Goal: Task Accomplishment & Management: Manage account settings

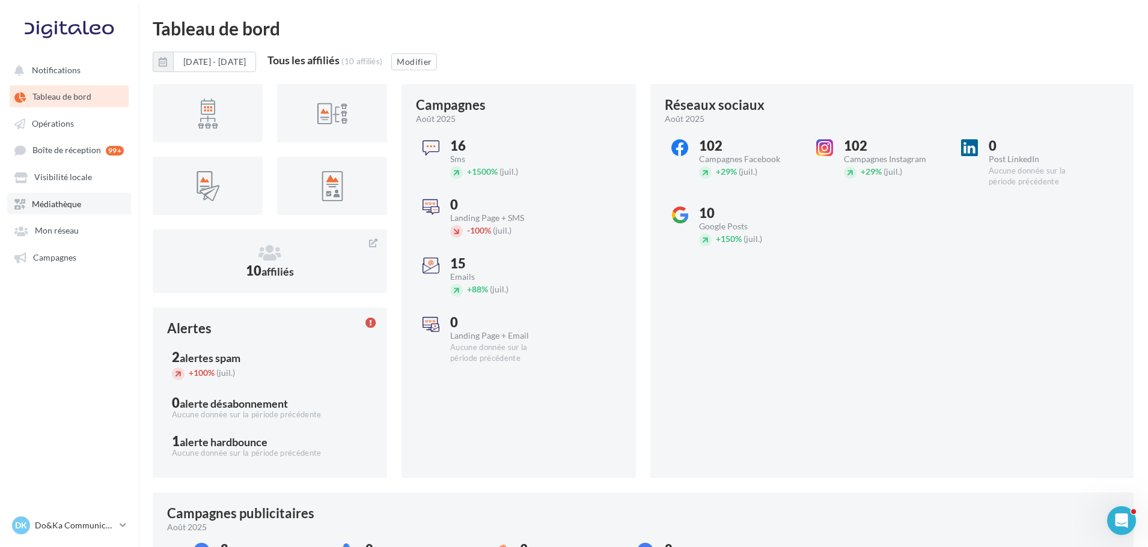
click at [71, 201] on span "Médiathèque" at bounding box center [56, 204] width 49 height 10
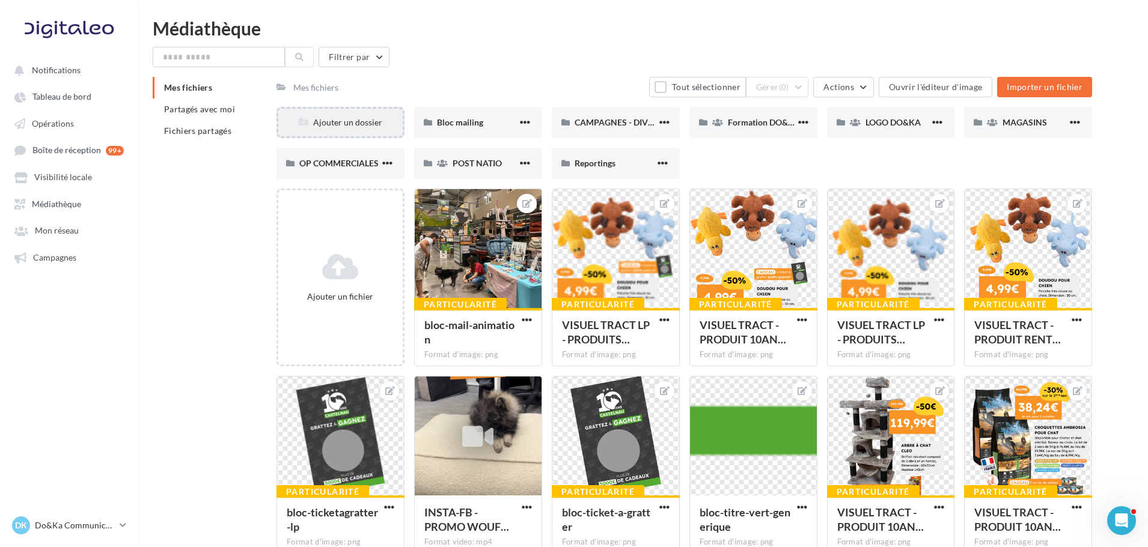
click at [361, 128] on div "Ajouter un dossier" at bounding box center [340, 123] width 124 height 12
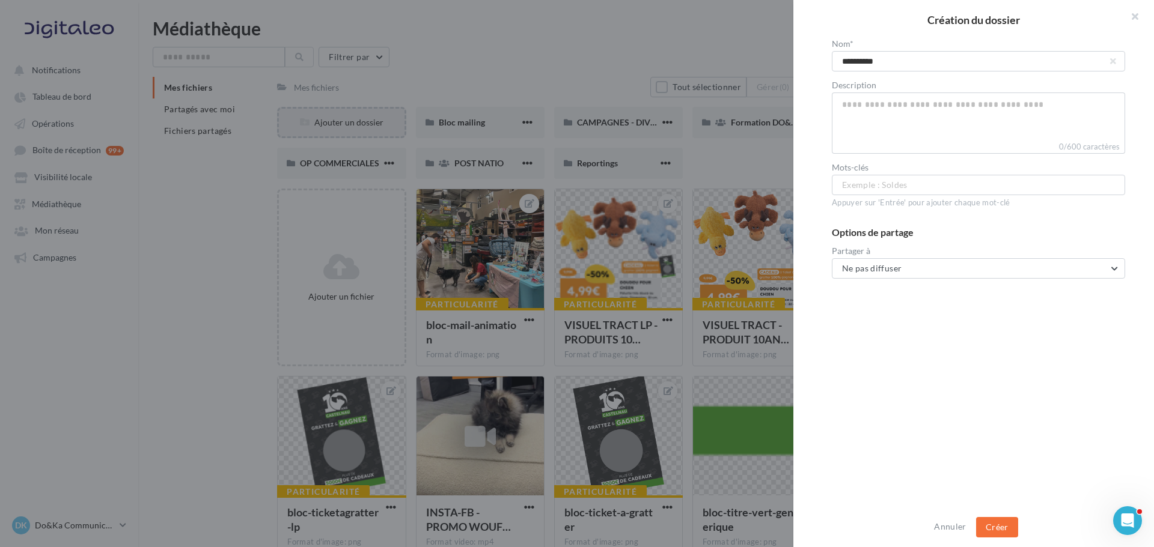
type input "**********"
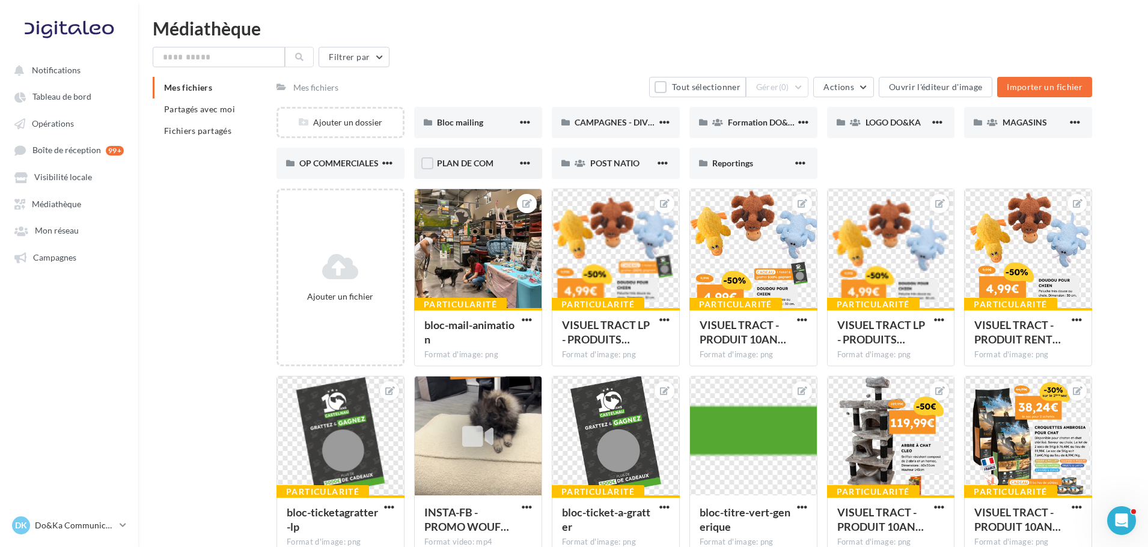
click at [517, 160] on button "button" at bounding box center [524, 164] width 15 height 12
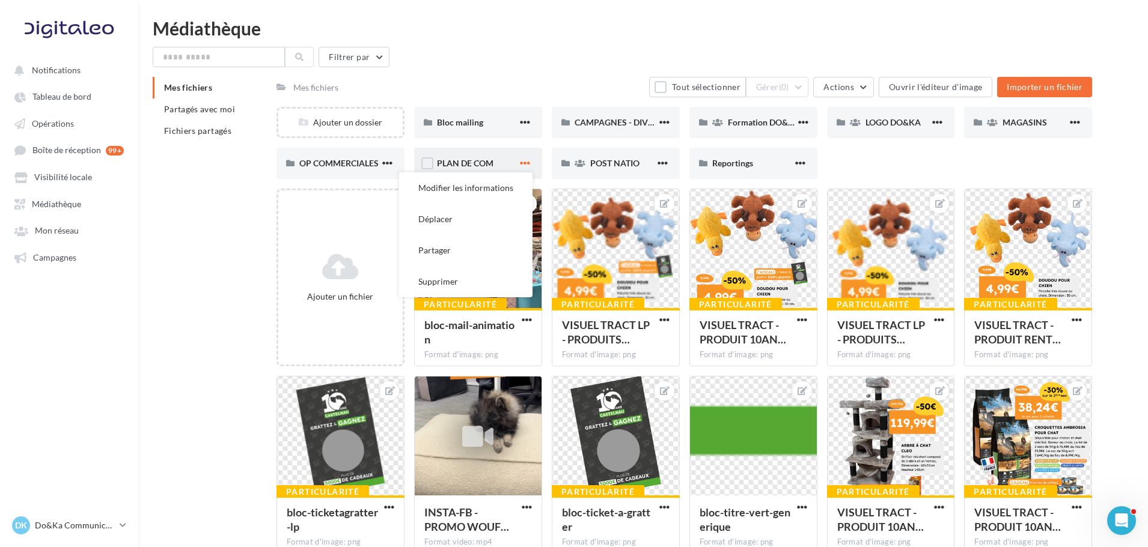
click at [522, 160] on span "button" at bounding box center [525, 163] width 10 height 10
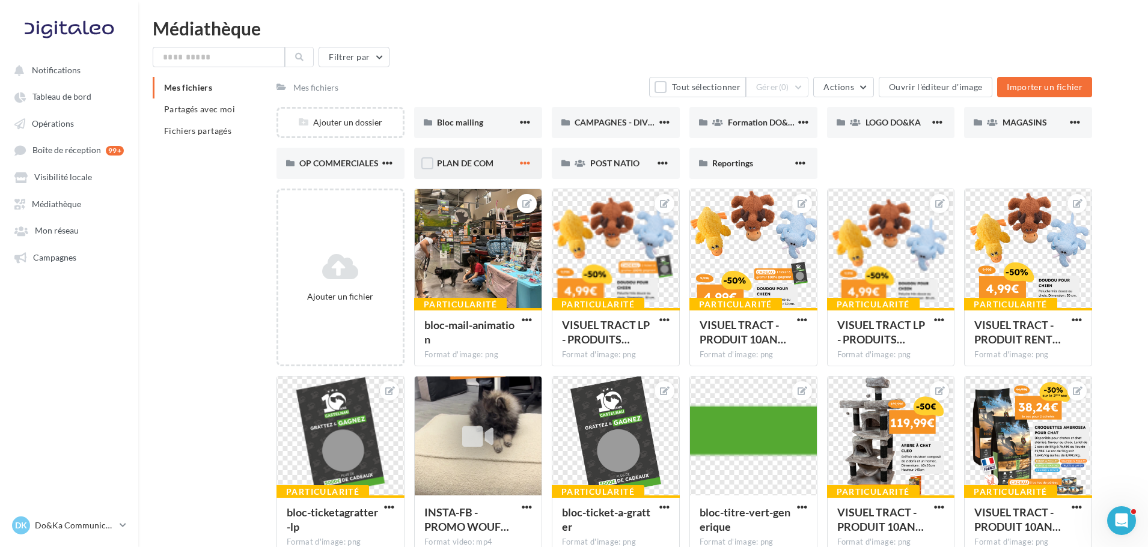
click at [522, 160] on span "button" at bounding box center [525, 163] width 10 height 10
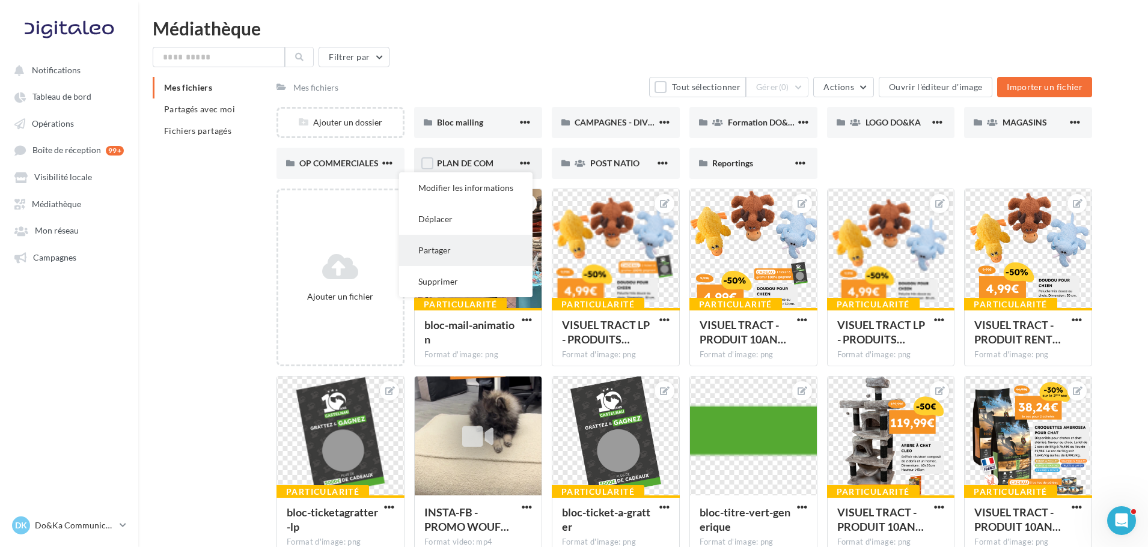
click at [469, 248] on button "Partager" at bounding box center [465, 250] width 133 height 31
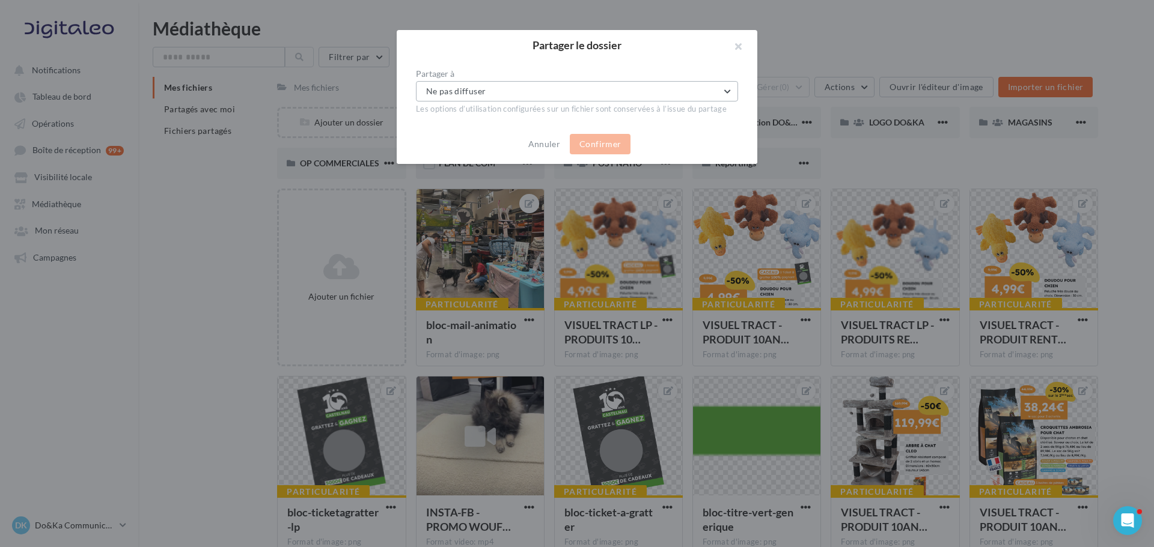
click at [530, 94] on button "Ne pas diffuser" at bounding box center [577, 91] width 322 height 20
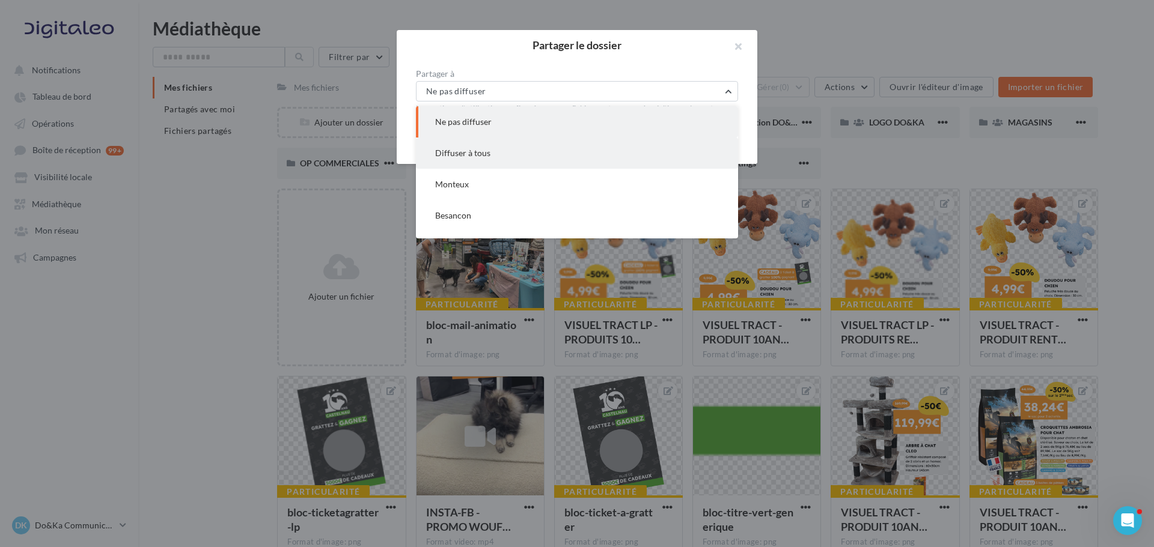
click at [509, 148] on button "Diffuser à tous" at bounding box center [577, 153] width 322 height 31
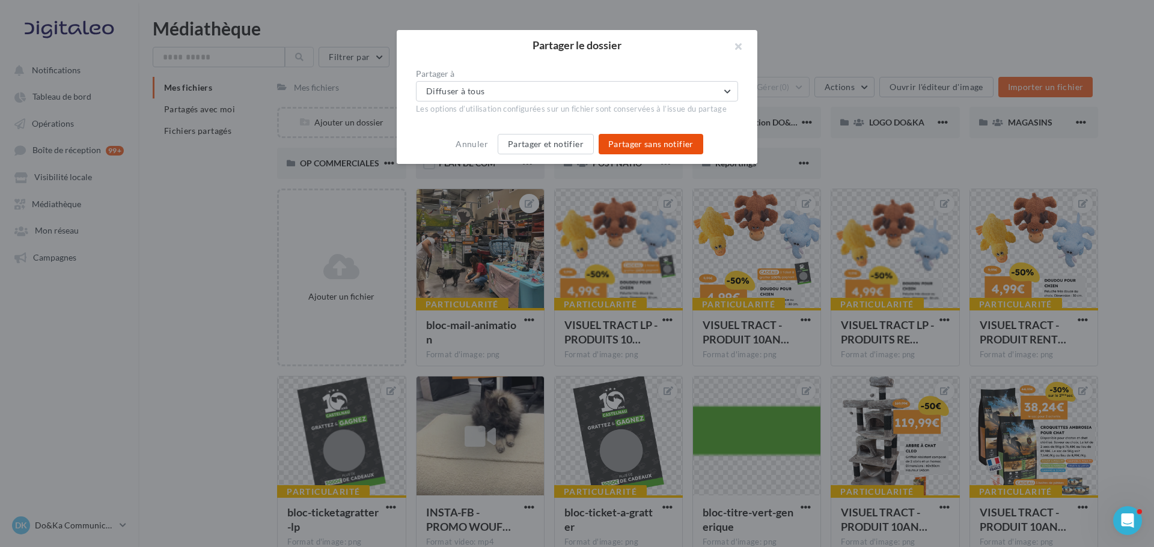
click at [675, 145] on button "Partager sans notifier" at bounding box center [650, 144] width 105 height 20
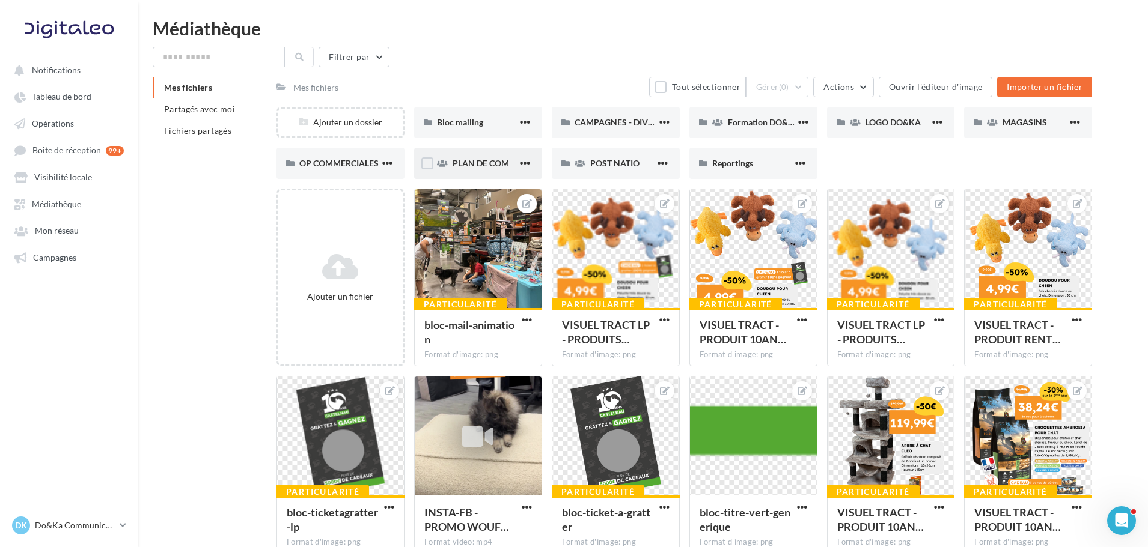
click at [469, 173] on div "PLAN DE COM" at bounding box center [478, 163] width 128 height 31
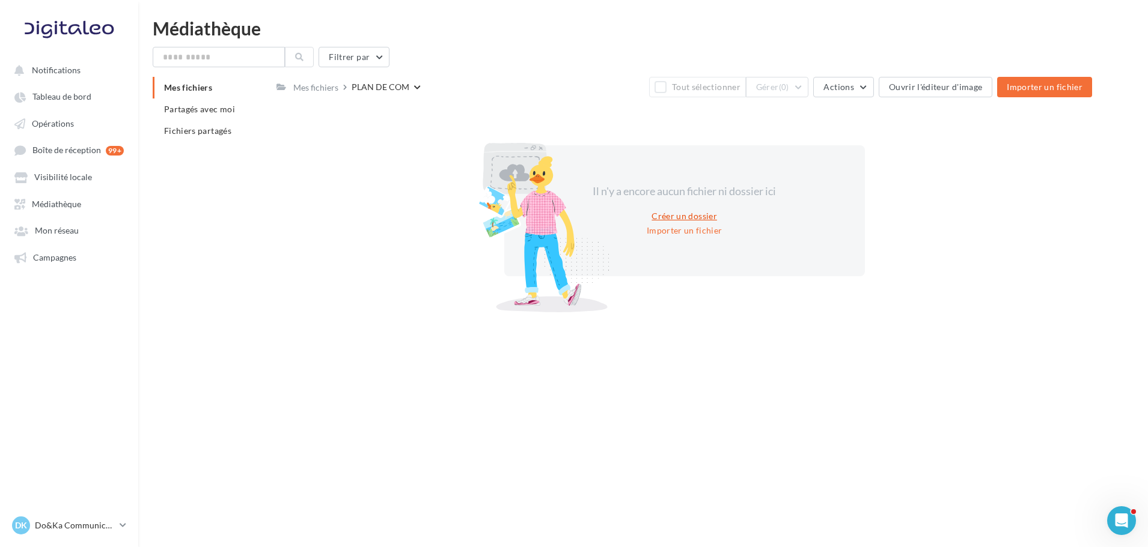
click at [669, 216] on button "Créer un dossier" at bounding box center [683, 216] width 75 height 14
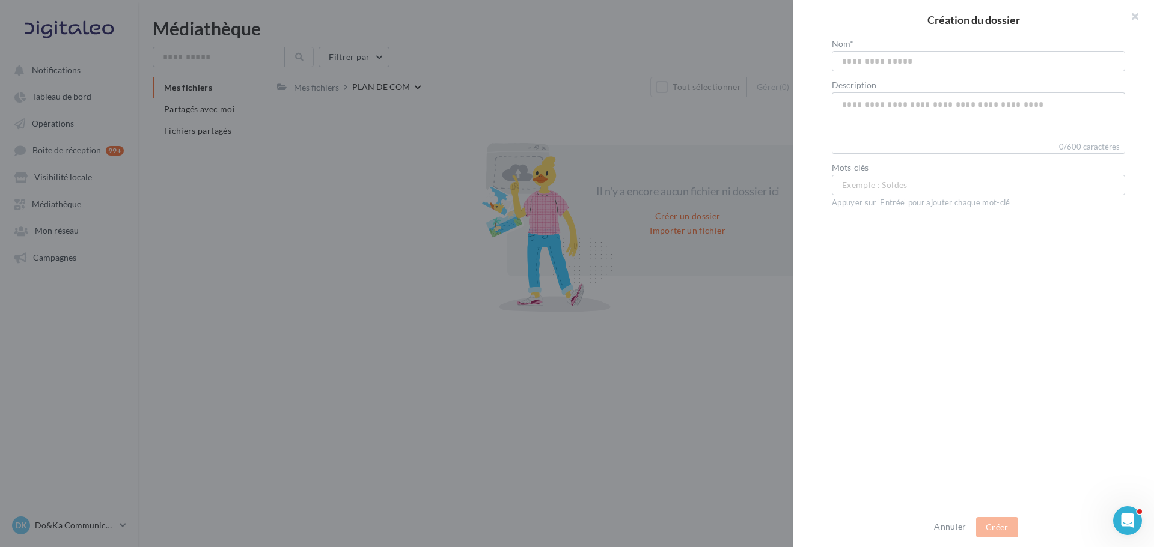
click at [915, 53] on input "text" at bounding box center [978, 61] width 293 height 20
type input "**********"
click at [1001, 525] on button "Créer" at bounding box center [997, 527] width 42 height 20
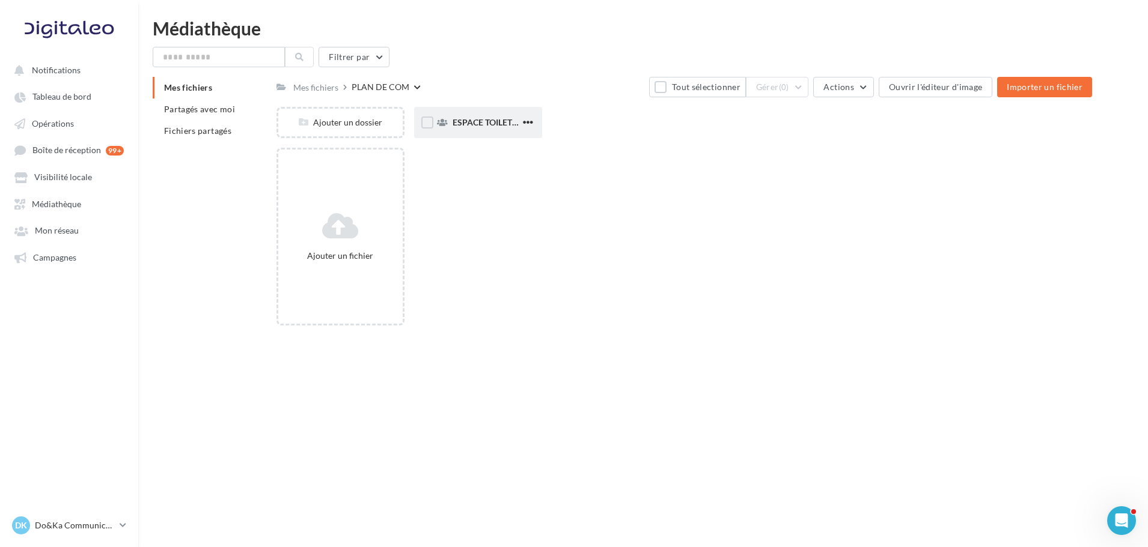
click at [452, 113] on div "ESPACE TOILETTAGE" at bounding box center [478, 122] width 128 height 31
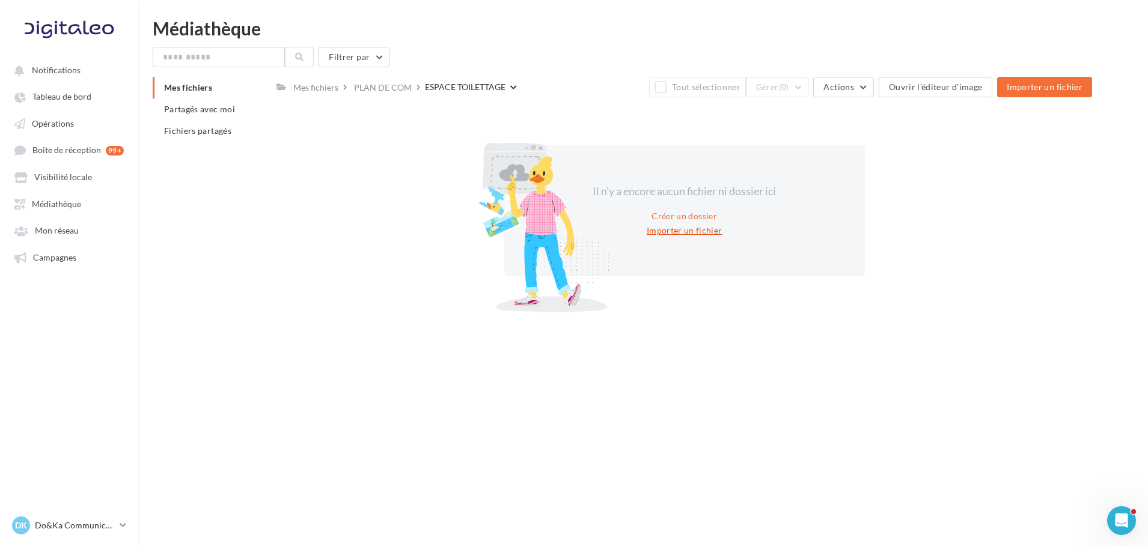
click at [698, 235] on button "Importer un fichier" at bounding box center [684, 231] width 85 height 14
click at [398, 86] on div "PLAN DE COM" at bounding box center [383, 88] width 58 height 12
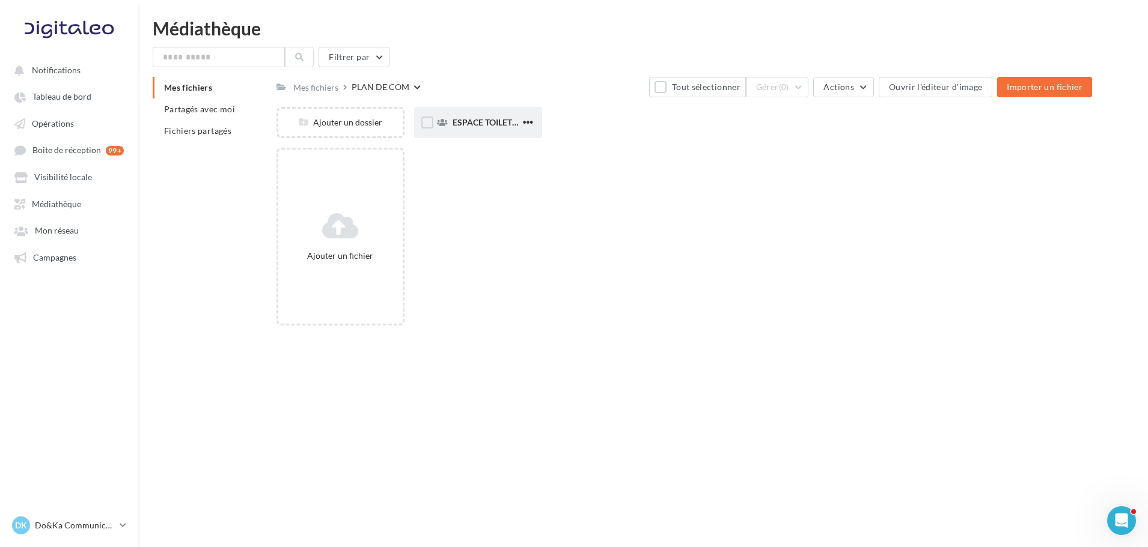
click at [479, 130] on div "ESPACE TOILETTAGE" at bounding box center [478, 122] width 128 height 31
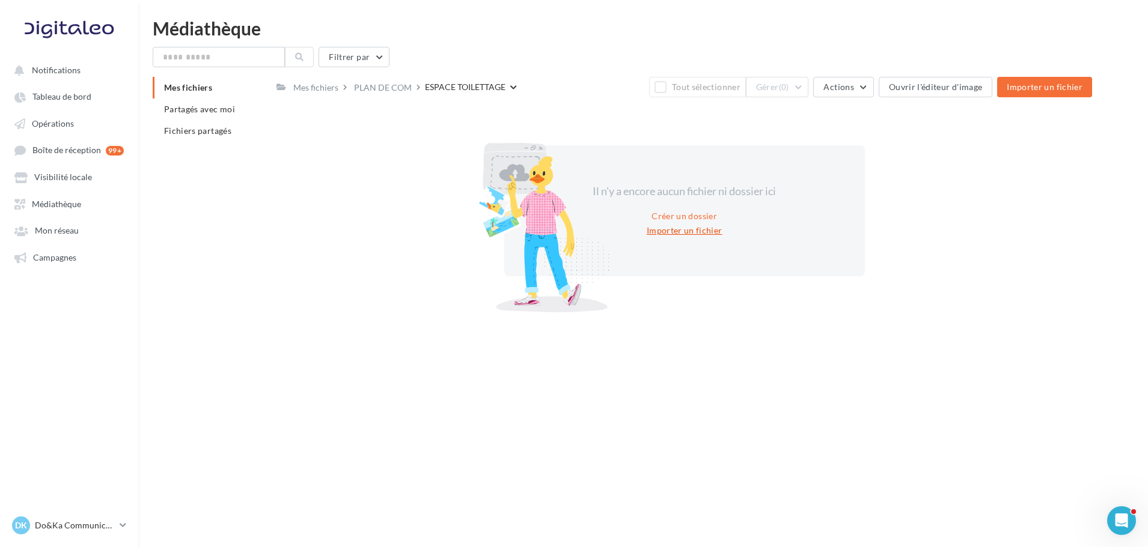
click at [707, 231] on button "Importer un fichier" at bounding box center [684, 231] width 85 height 14
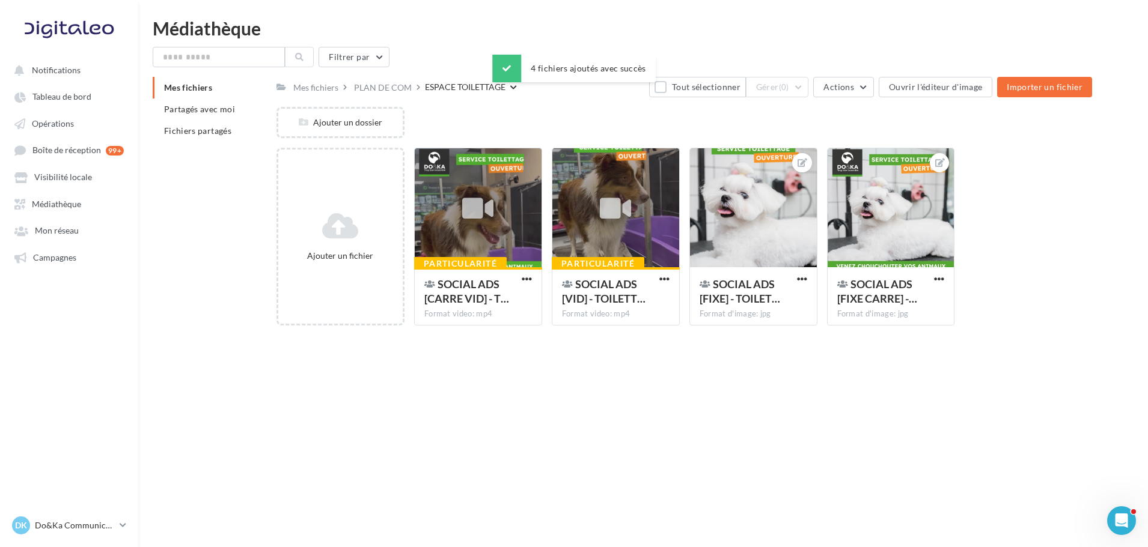
click at [653, 403] on div "Notifications Tableau de bord Opérations" at bounding box center [574, 292] width 1148 height 547
click at [365, 79] on div "PLAN DE COM" at bounding box center [382, 86] width 62 height 17
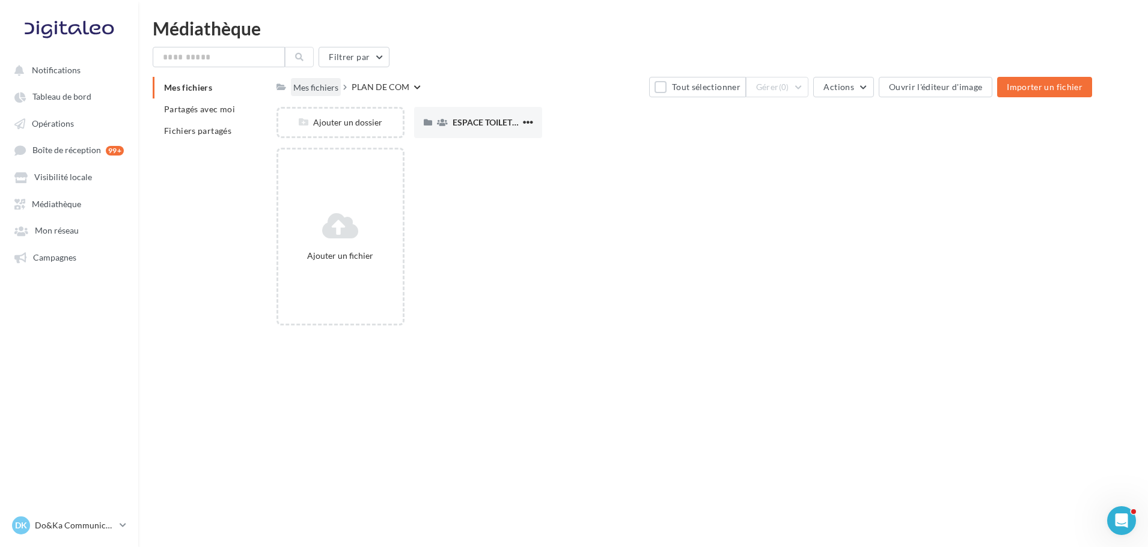
click at [320, 90] on div "Mes fichiers" at bounding box center [315, 88] width 45 height 12
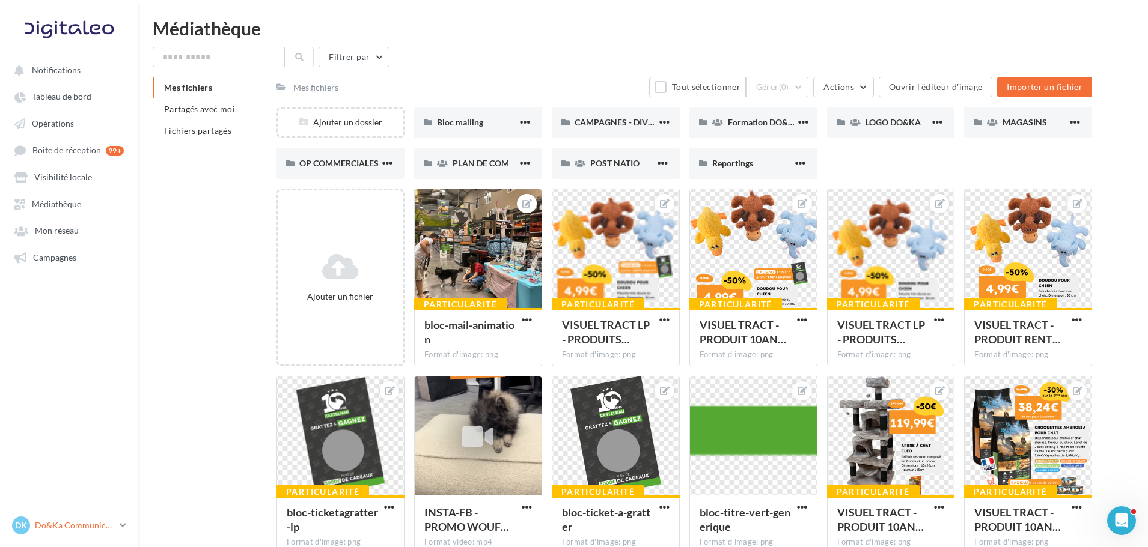
click at [102, 517] on div "DK Do&Ka Communication communication@doetka.fr" at bounding box center [63, 526] width 103 height 18
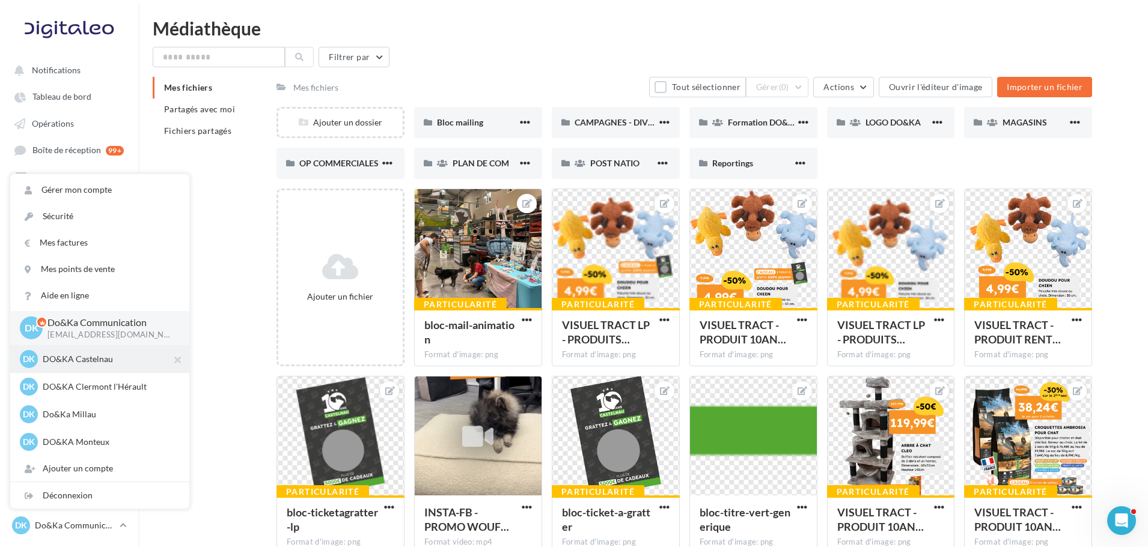
click at [95, 357] on p "DO&KA Castelnau" at bounding box center [109, 359] width 132 height 12
